Goal: Task Accomplishment & Management: Manage account settings

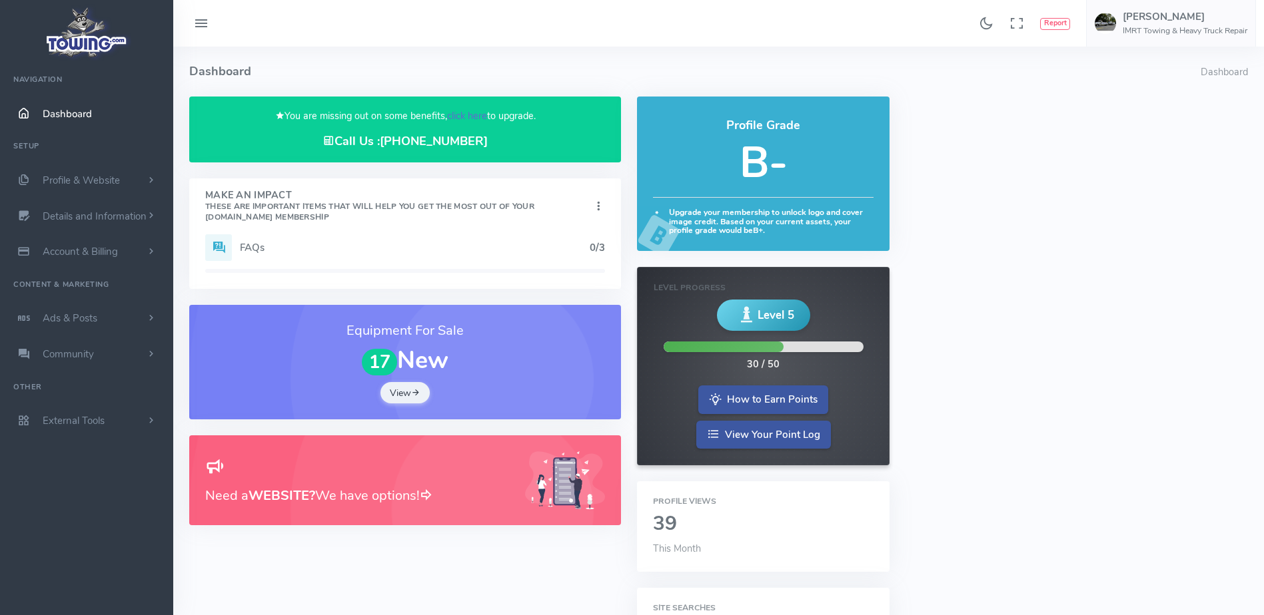
click at [460, 115] on link "click here" at bounding box center [467, 115] width 40 height 13
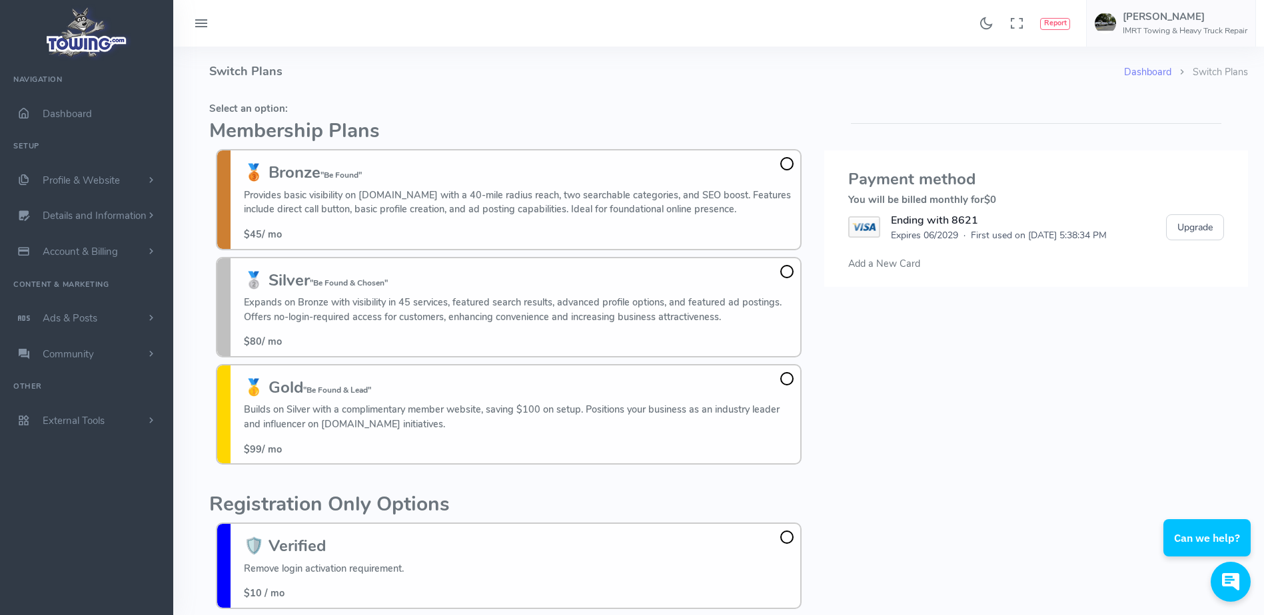
click at [344, 109] on h5 "Select an option:" at bounding box center [508, 108] width 599 height 11
click at [440, 123] on h2 "Membership Plans" at bounding box center [508, 132] width 599 height 22
click at [356, 86] on h4 "Switch Plans" at bounding box center [666, 72] width 915 height 50
click at [408, 83] on h4 "Switch Plans" at bounding box center [666, 72] width 915 height 50
click at [380, 99] on fieldset "Select an option: Membership Plans 🥉 Bronze "Be Found" Provides basic visibilit…" at bounding box center [508, 284] width 599 height 375
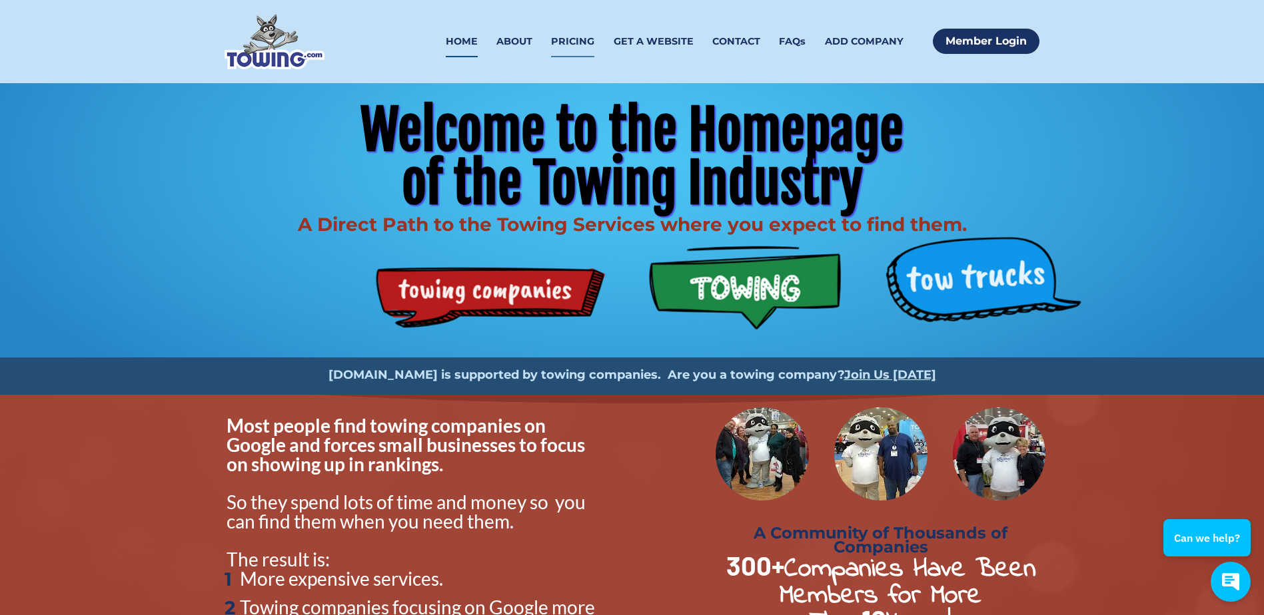
click at [583, 45] on link "PRICING" at bounding box center [572, 41] width 43 height 31
